Goal: Check status: Check status

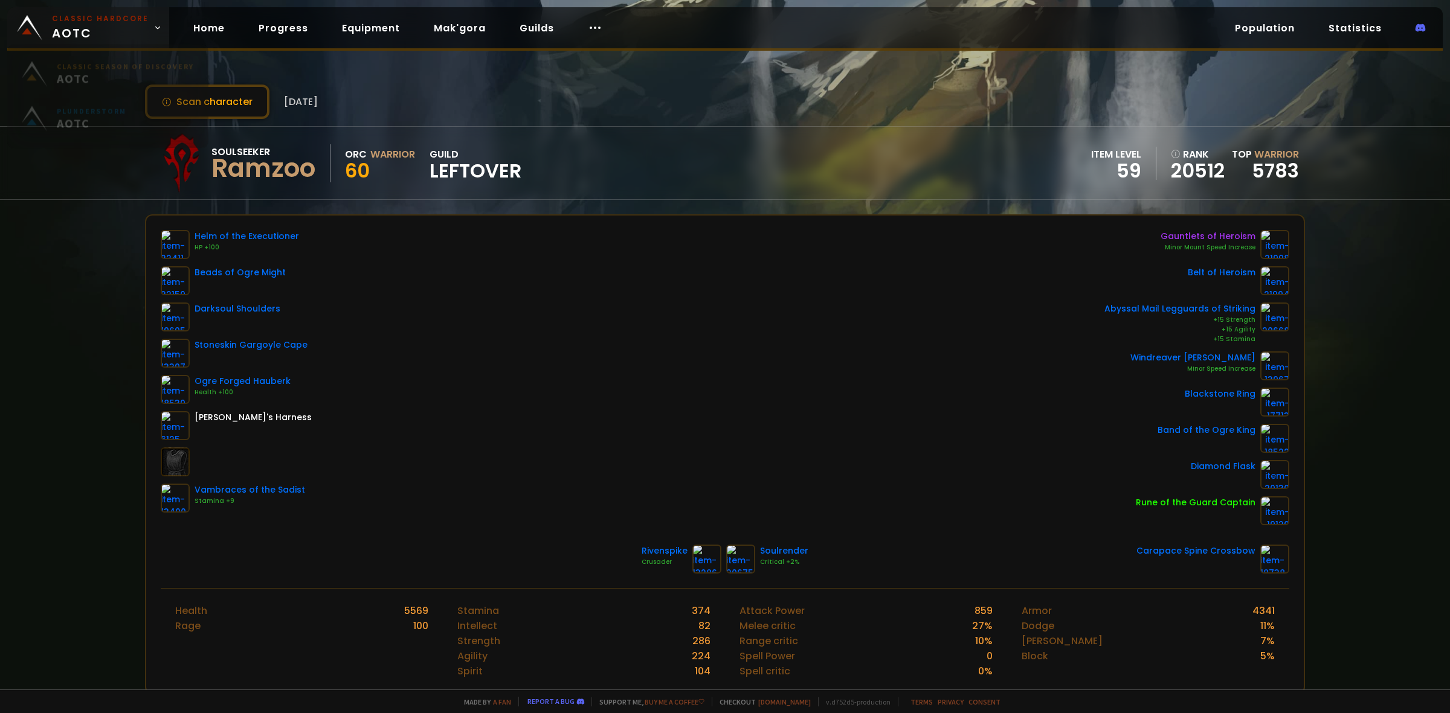
click at [121, 32] on span "Classic Hardcore AOTC" at bounding box center [100, 27] width 97 height 29
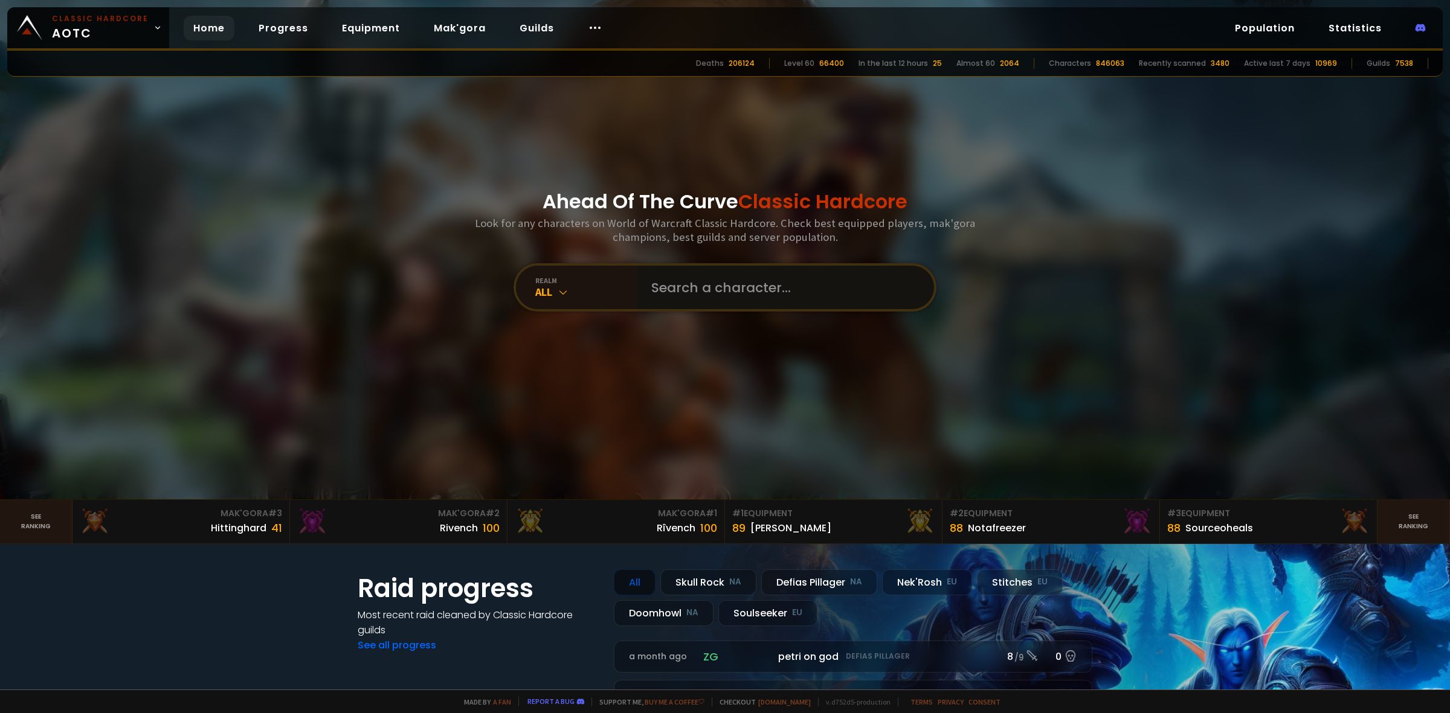
click at [687, 304] on input "text" at bounding box center [781, 287] width 275 height 43
type input "Bourlingueur"
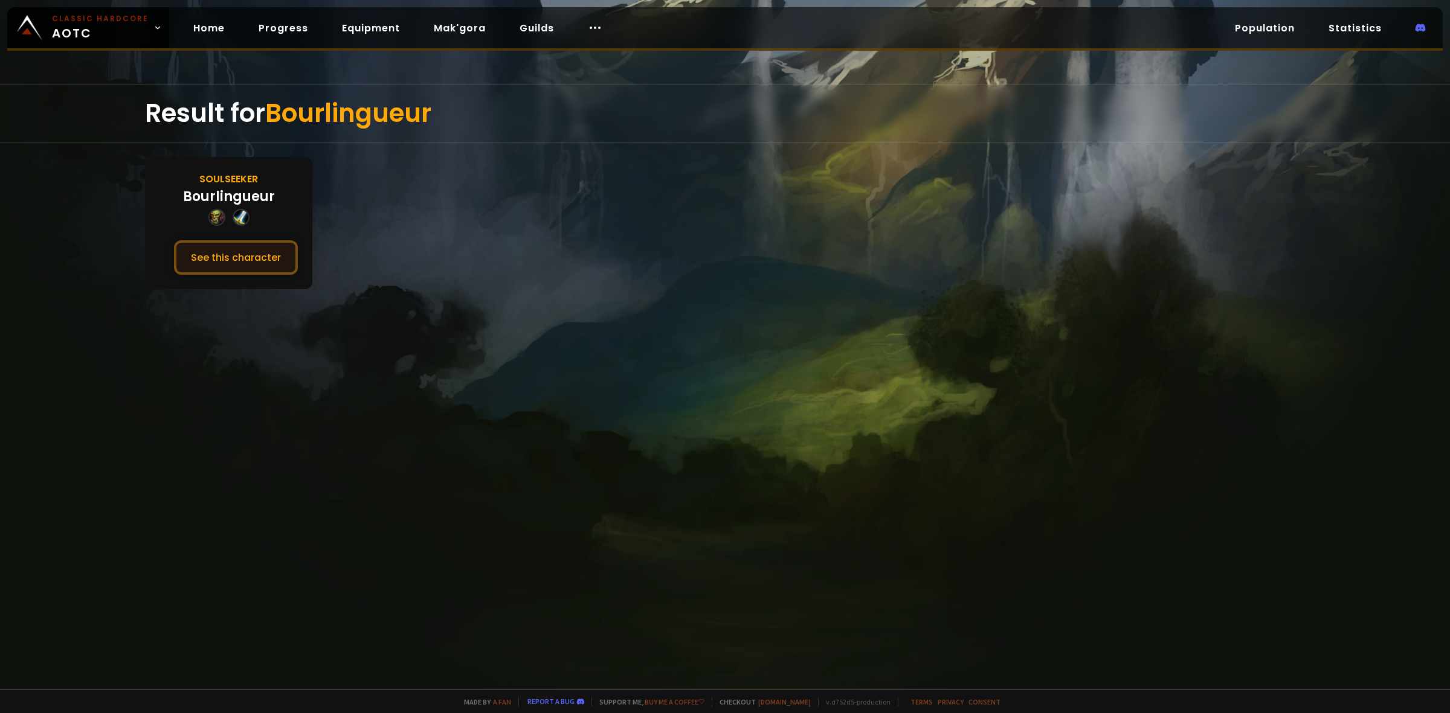
click at [240, 252] on button "See this character" at bounding box center [236, 257] width 124 height 34
